Goal: Task Accomplishment & Management: Complete application form

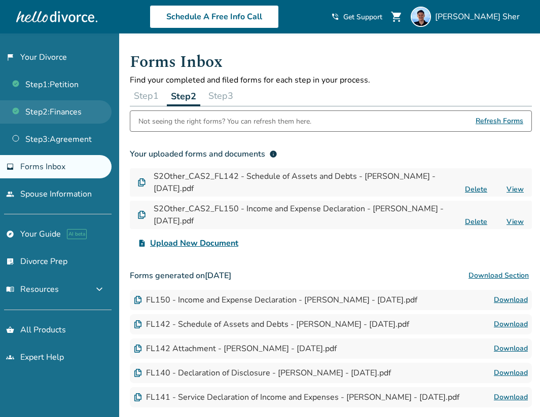
click at [55, 109] on link "Step 2 : Finances" at bounding box center [55, 111] width 111 height 23
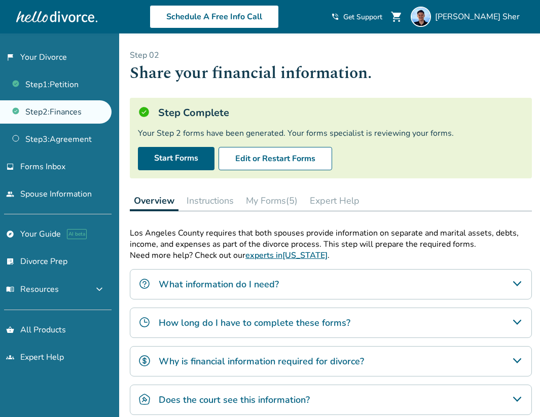
click at [268, 204] on button "My Forms (5)" at bounding box center [272, 201] width 60 height 20
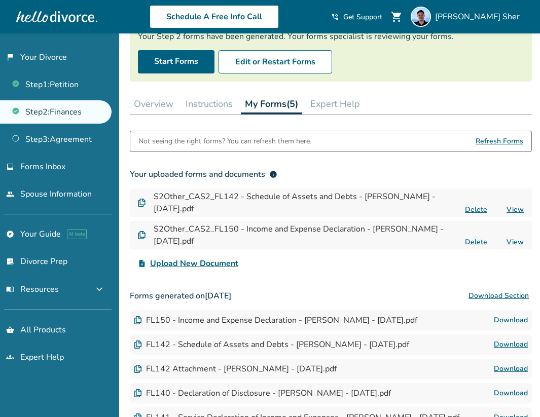
scroll to position [104, 0]
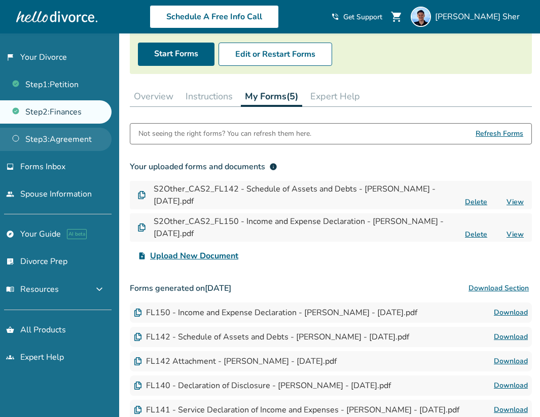
click at [65, 143] on link "Step 3 : Agreement" at bounding box center [55, 139] width 111 height 23
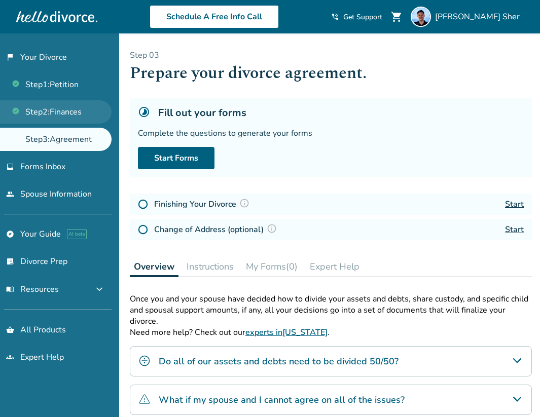
click at [70, 119] on link "Step 2 : Finances" at bounding box center [55, 111] width 111 height 23
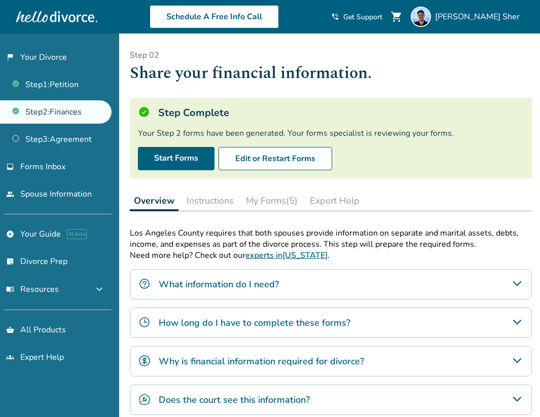
click at [260, 198] on button "My Forms (5)" at bounding box center [272, 201] width 60 height 20
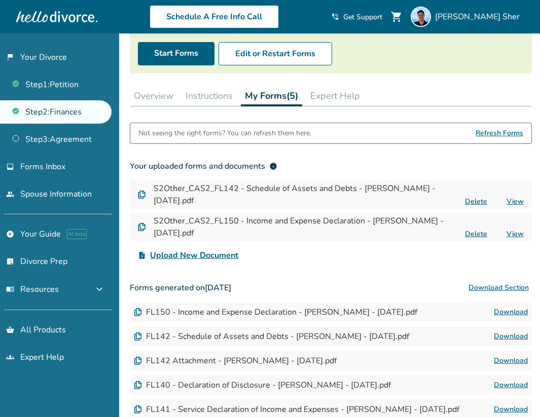
scroll to position [64, 0]
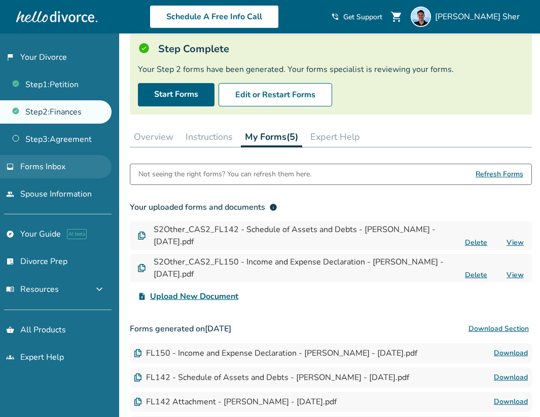
click at [68, 157] on link "inbox Forms Inbox" at bounding box center [55, 166] width 111 height 23
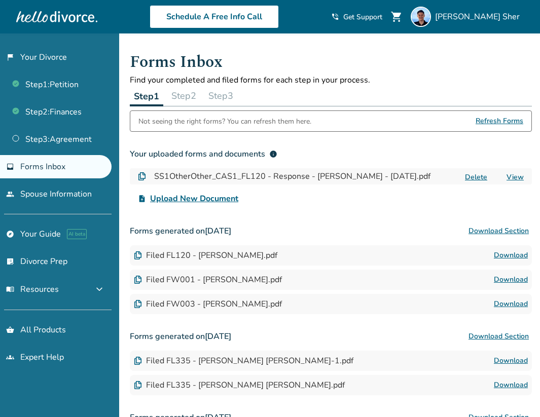
click at [519, 175] on link "View" at bounding box center [514, 177] width 17 height 10
click at [200, 88] on button "Step 2" at bounding box center [183, 96] width 33 height 20
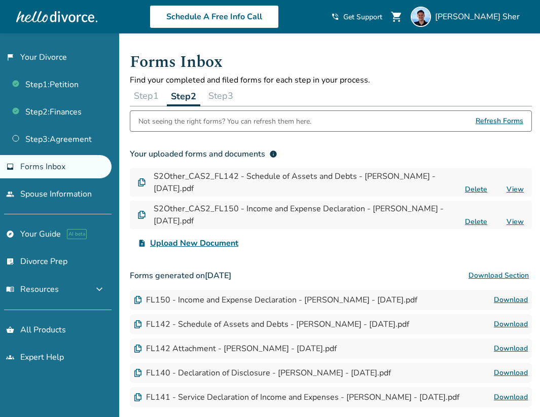
click at [233, 98] on button "Step 3" at bounding box center [220, 96] width 33 height 20
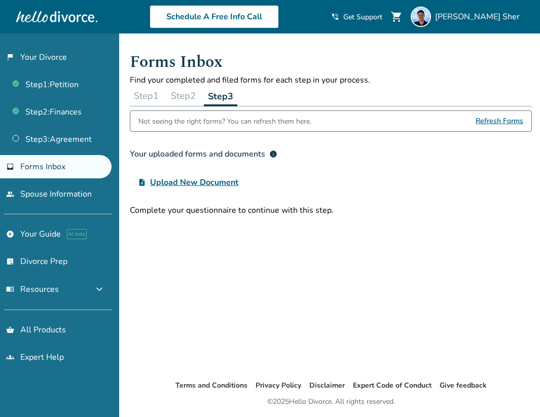
click at [194, 99] on button "Step 2" at bounding box center [183, 96] width 33 height 20
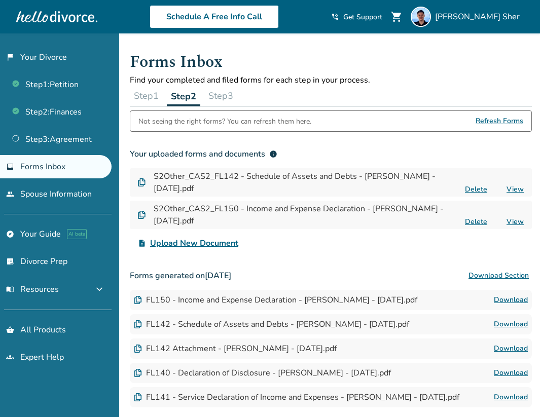
click at [516, 188] on link "View" at bounding box center [514, 189] width 17 height 10
